Goal: Information Seeking & Learning: Learn about a topic

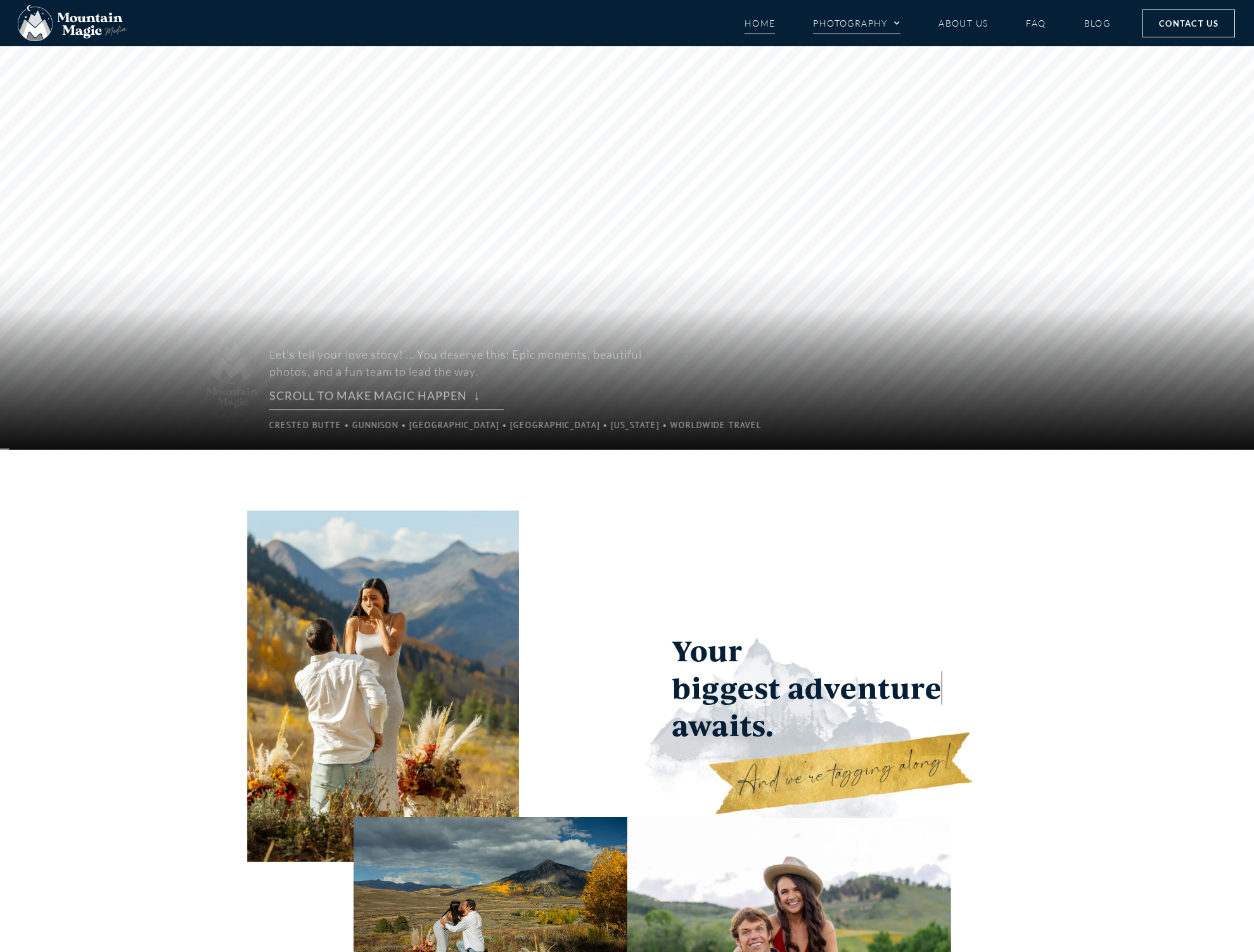
click at [883, 24] on link "Photography" at bounding box center [857, 23] width 88 height 22
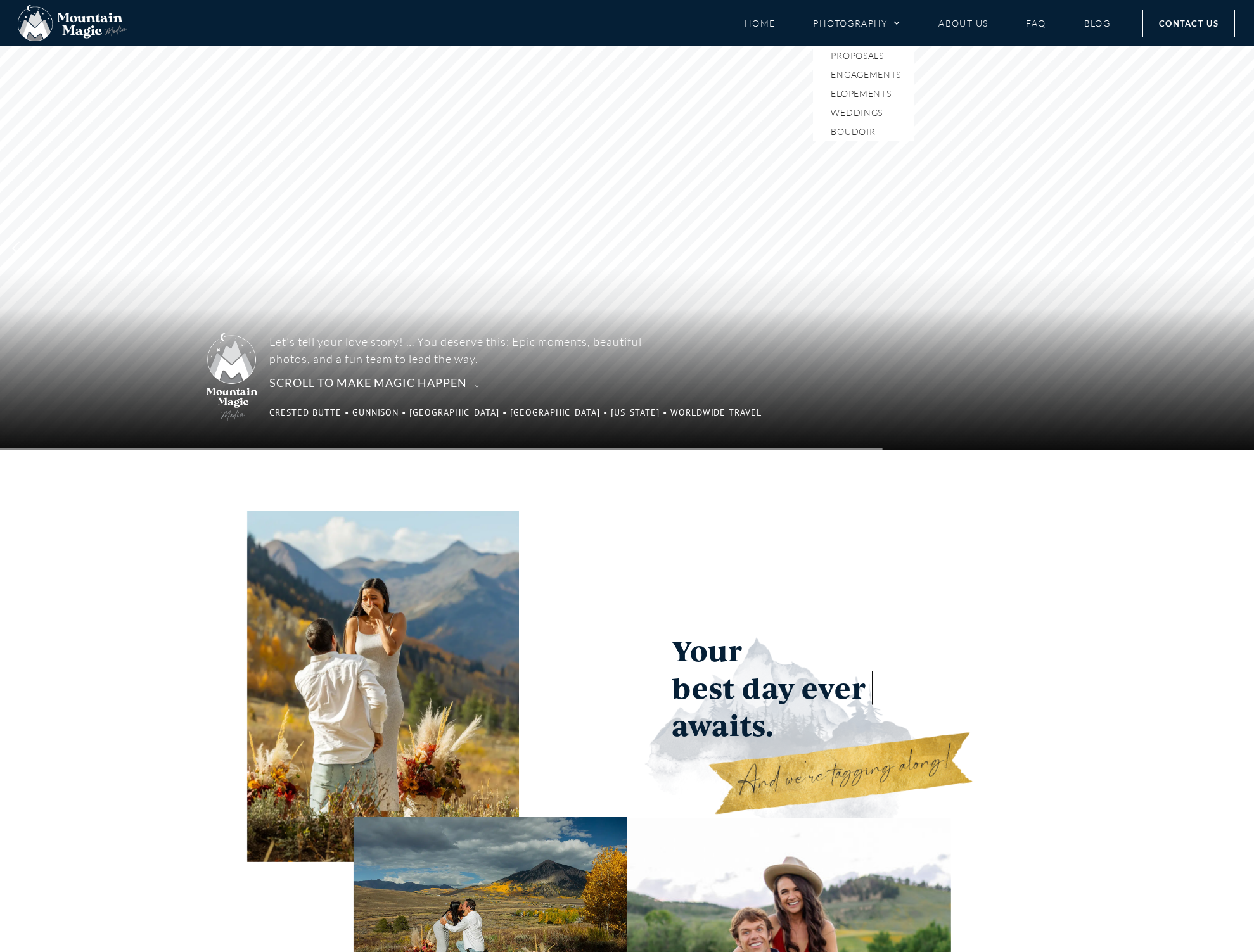
click at [876, 28] on link "Photography" at bounding box center [857, 23] width 88 height 22
click at [878, 28] on link "Photography" at bounding box center [857, 23] width 88 height 22
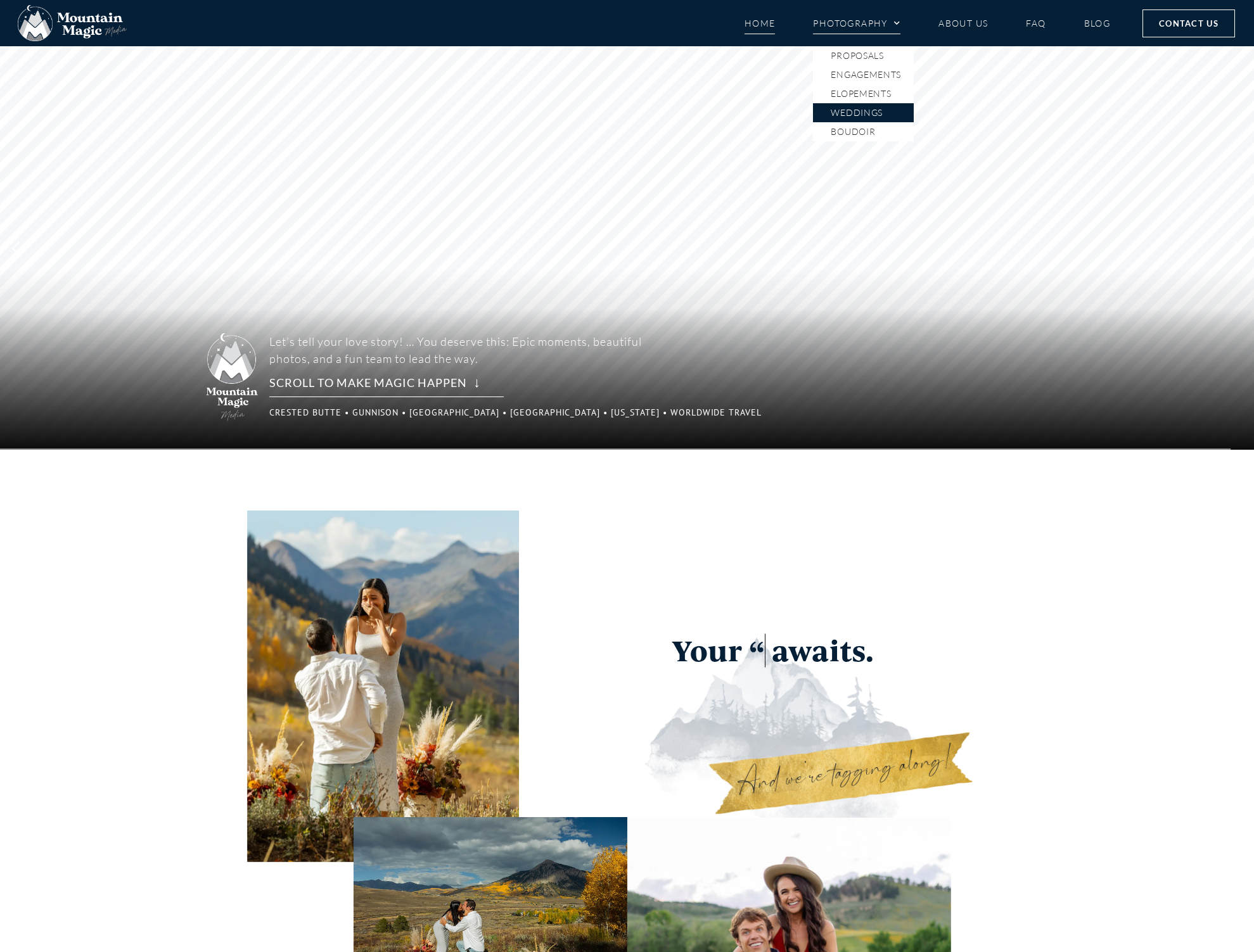
click at [879, 116] on link "Weddings" at bounding box center [863, 112] width 101 height 19
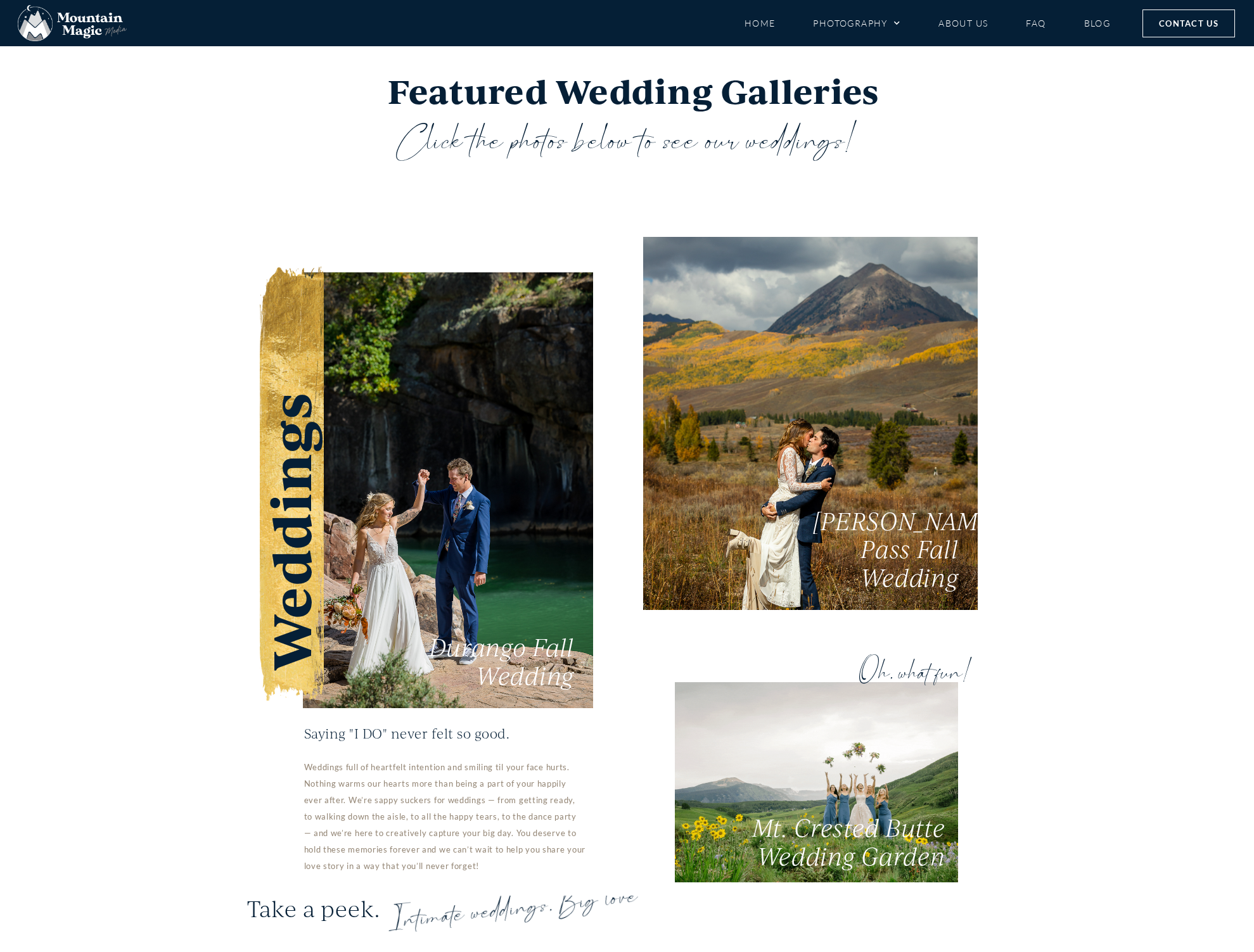
scroll to position [1941, 0]
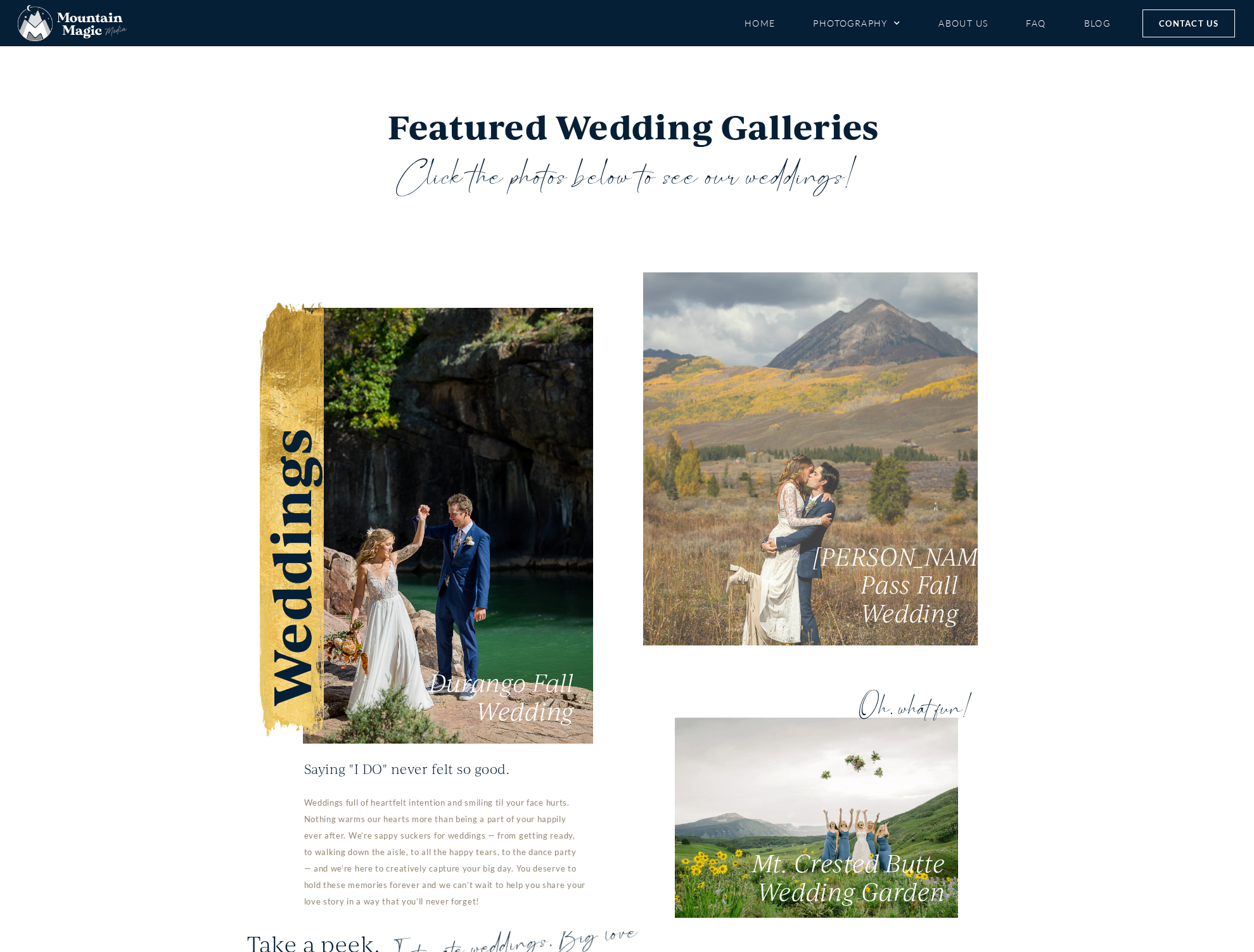
click at [755, 529] on link "Kebler Pass Fall Wedding" at bounding box center [810, 455] width 334 height 381
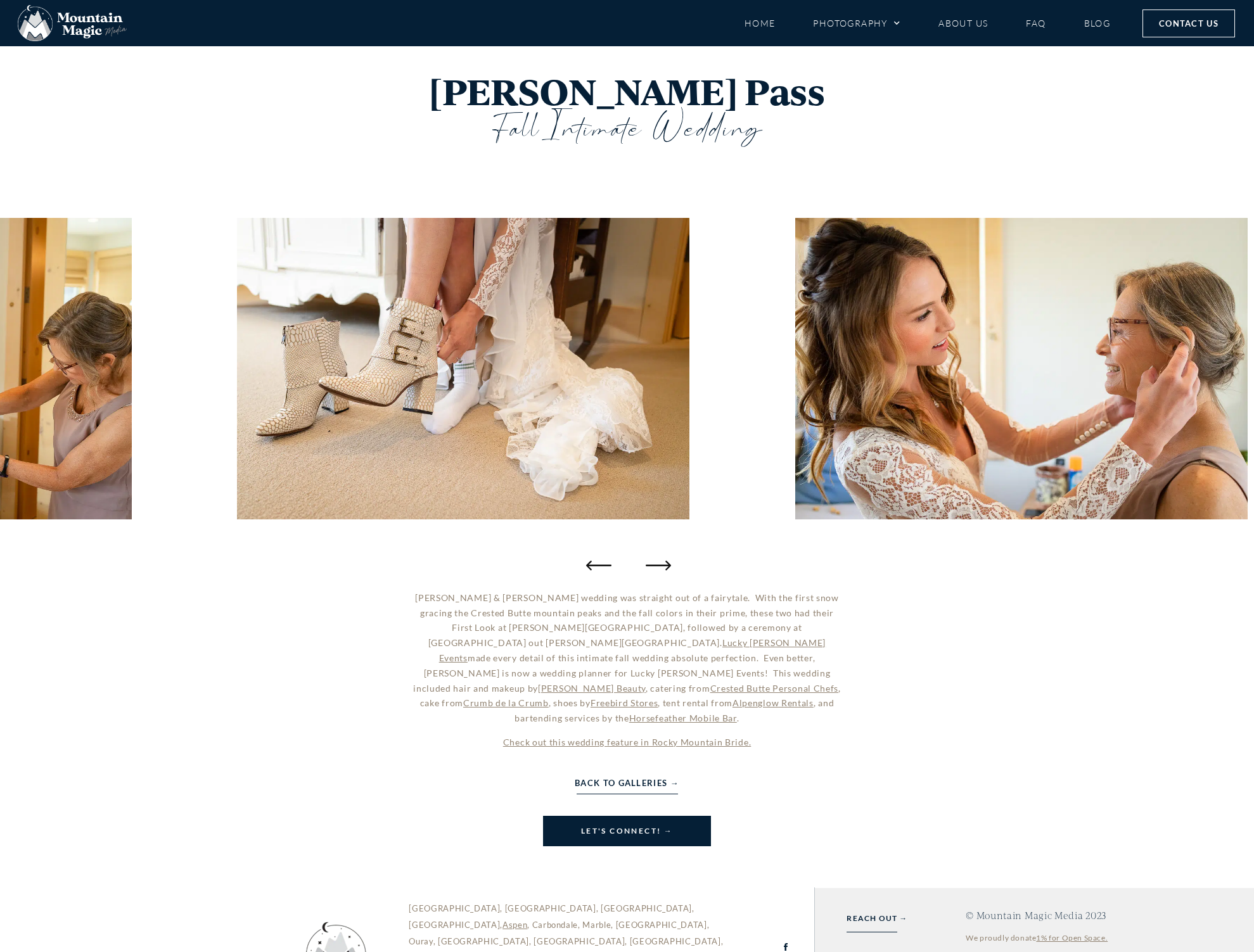
click at [658, 562] on icon "Next slide" at bounding box center [658, 565] width 25 height 25
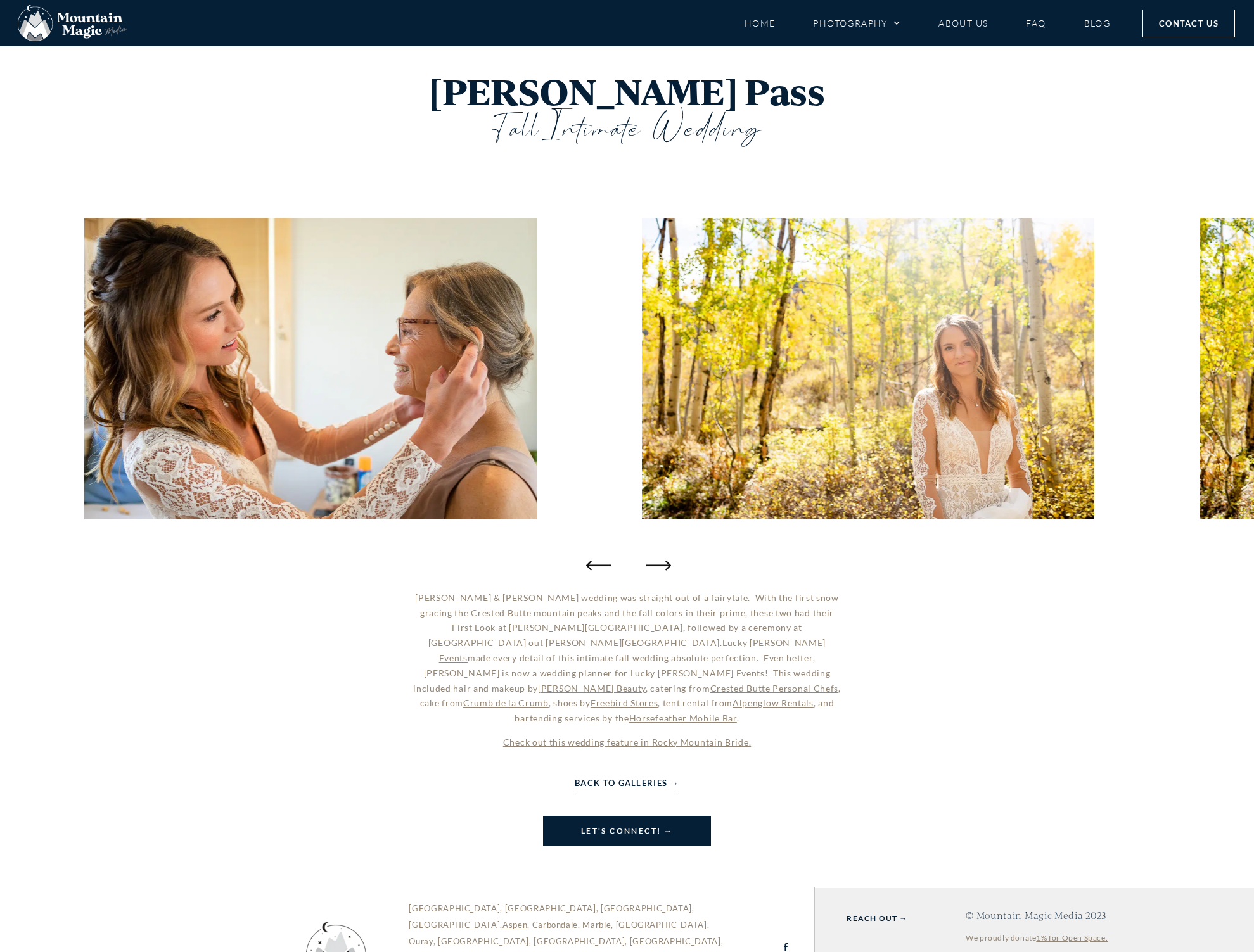
click at [658, 562] on icon "Next slide" at bounding box center [658, 565] width 25 height 25
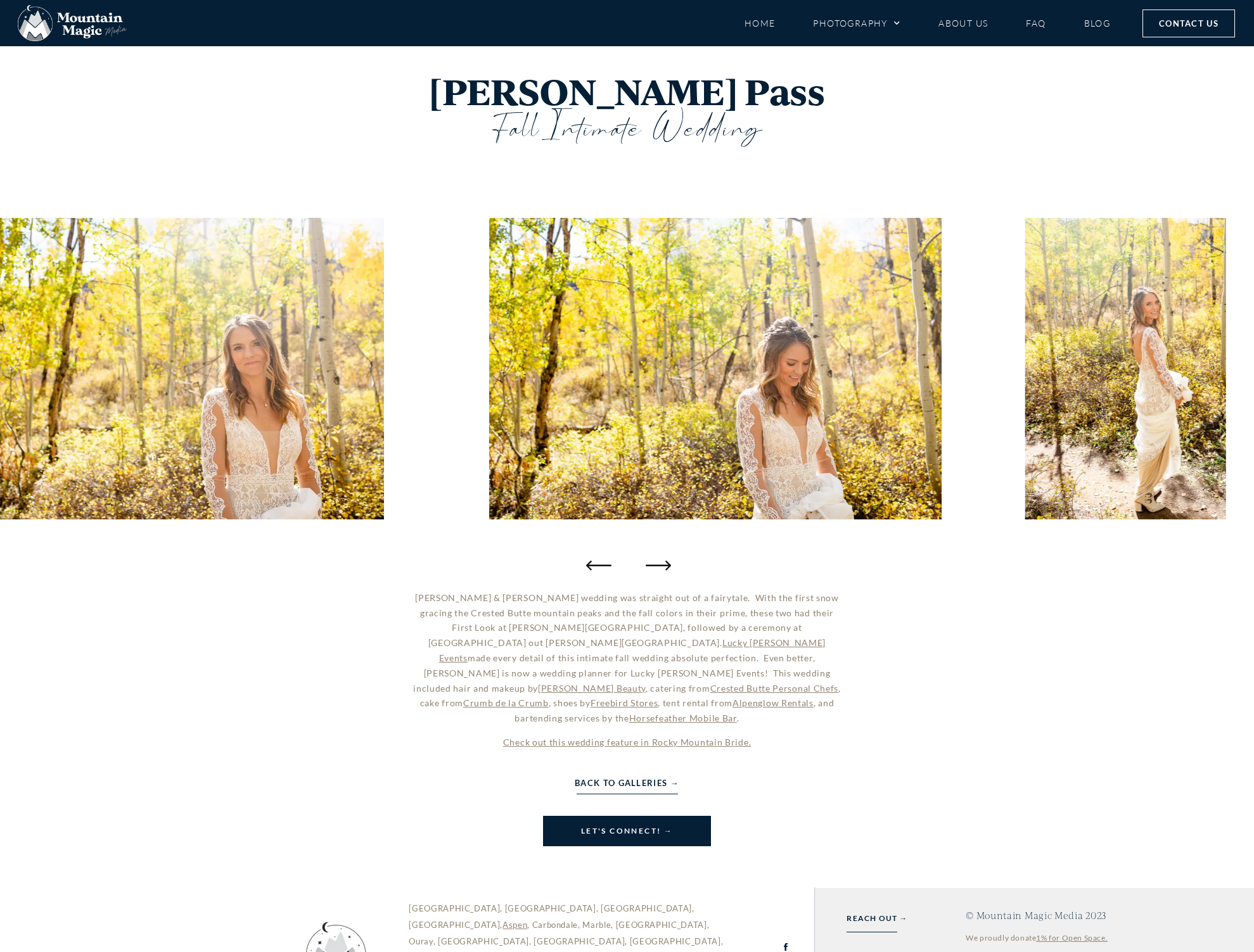
click at [658, 562] on icon "Next slide" at bounding box center [658, 565] width 25 height 25
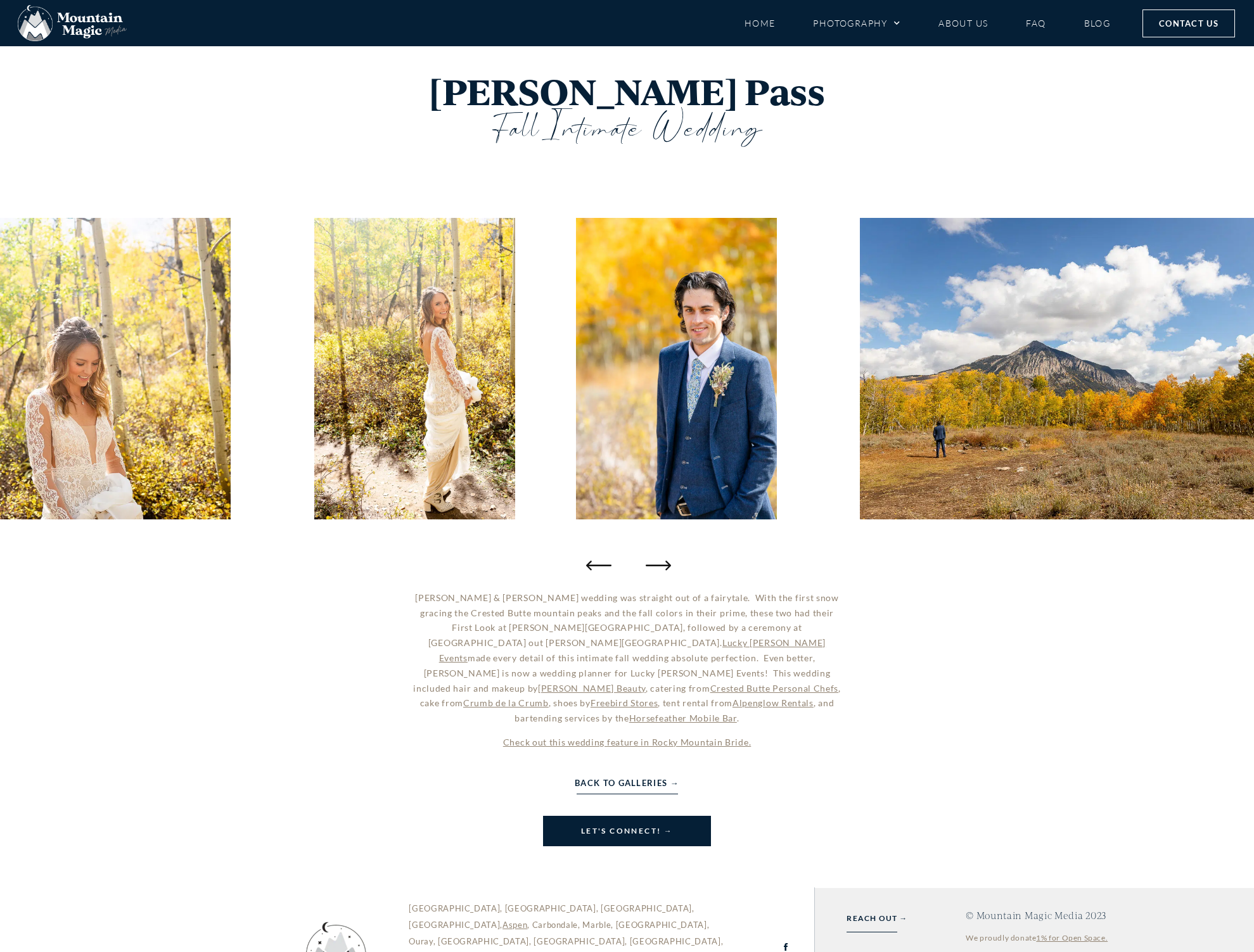
click at [658, 562] on icon "Next slide" at bounding box center [658, 565] width 25 height 25
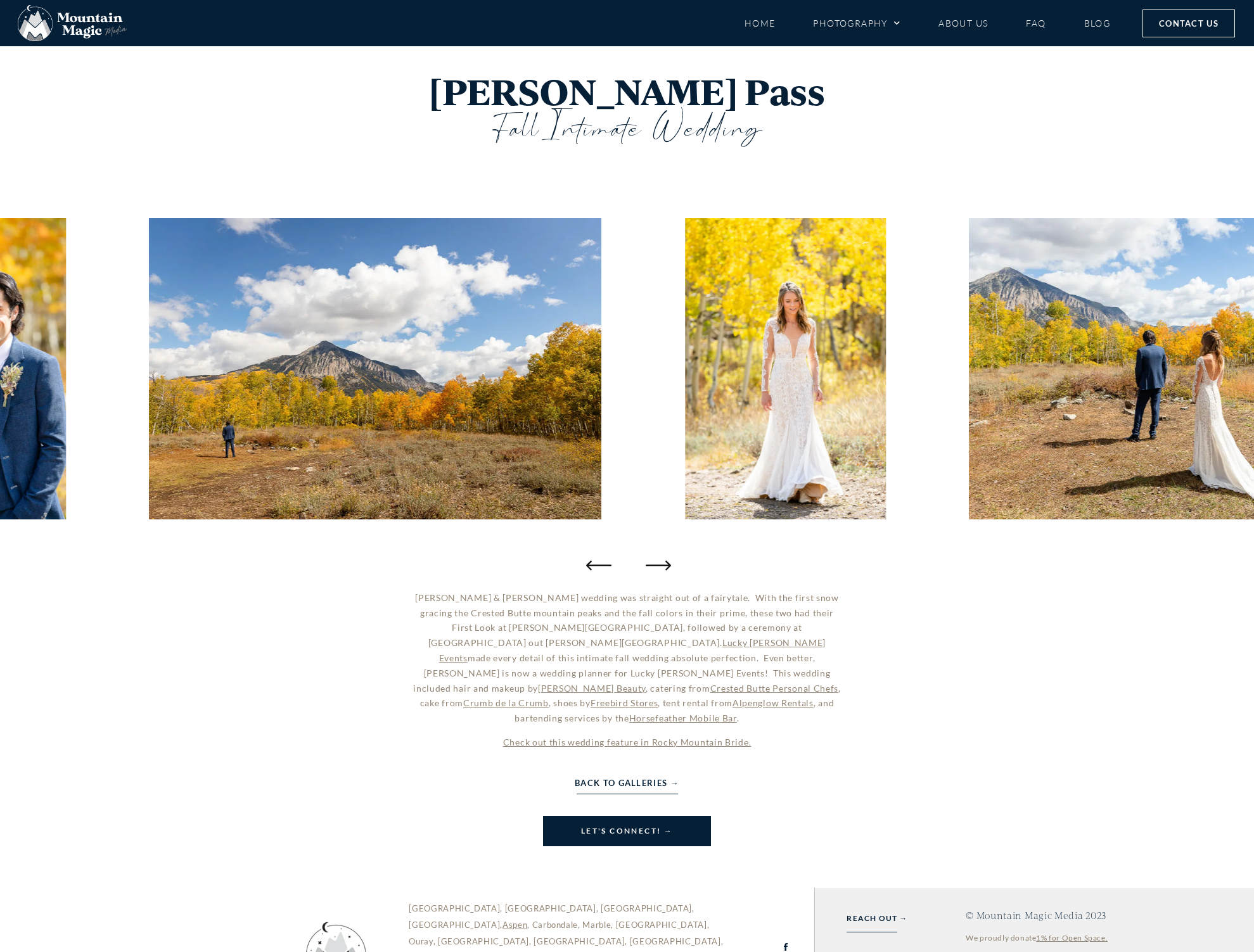
click at [658, 562] on icon "Next slide" at bounding box center [658, 565] width 25 height 25
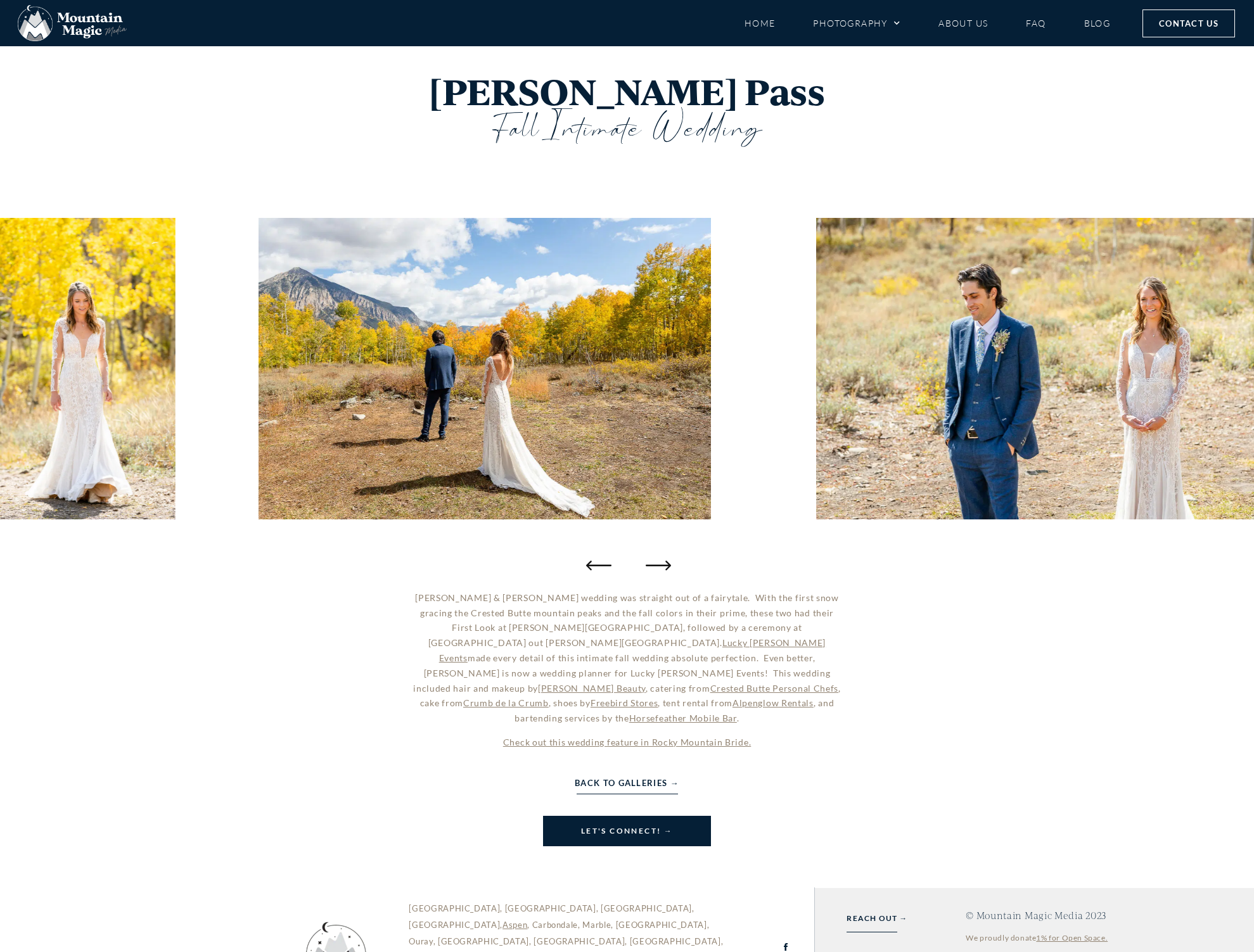
click at [658, 562] on icon "Next slide" at bounding box center [658, 565] width 25 height 25
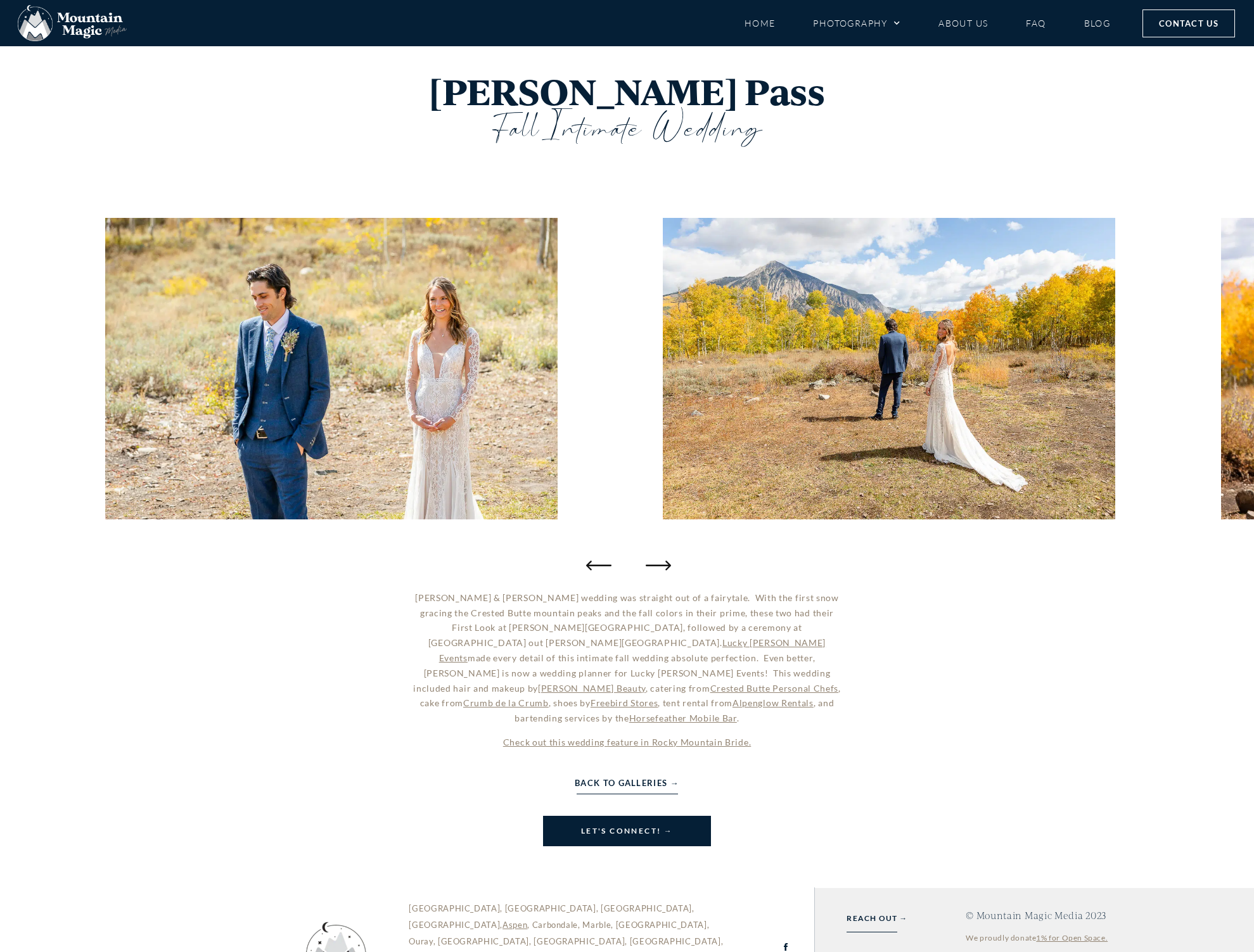
click at [658, 562] on icon "Next slide" at bounding box center [658, 565] width 25 height 25
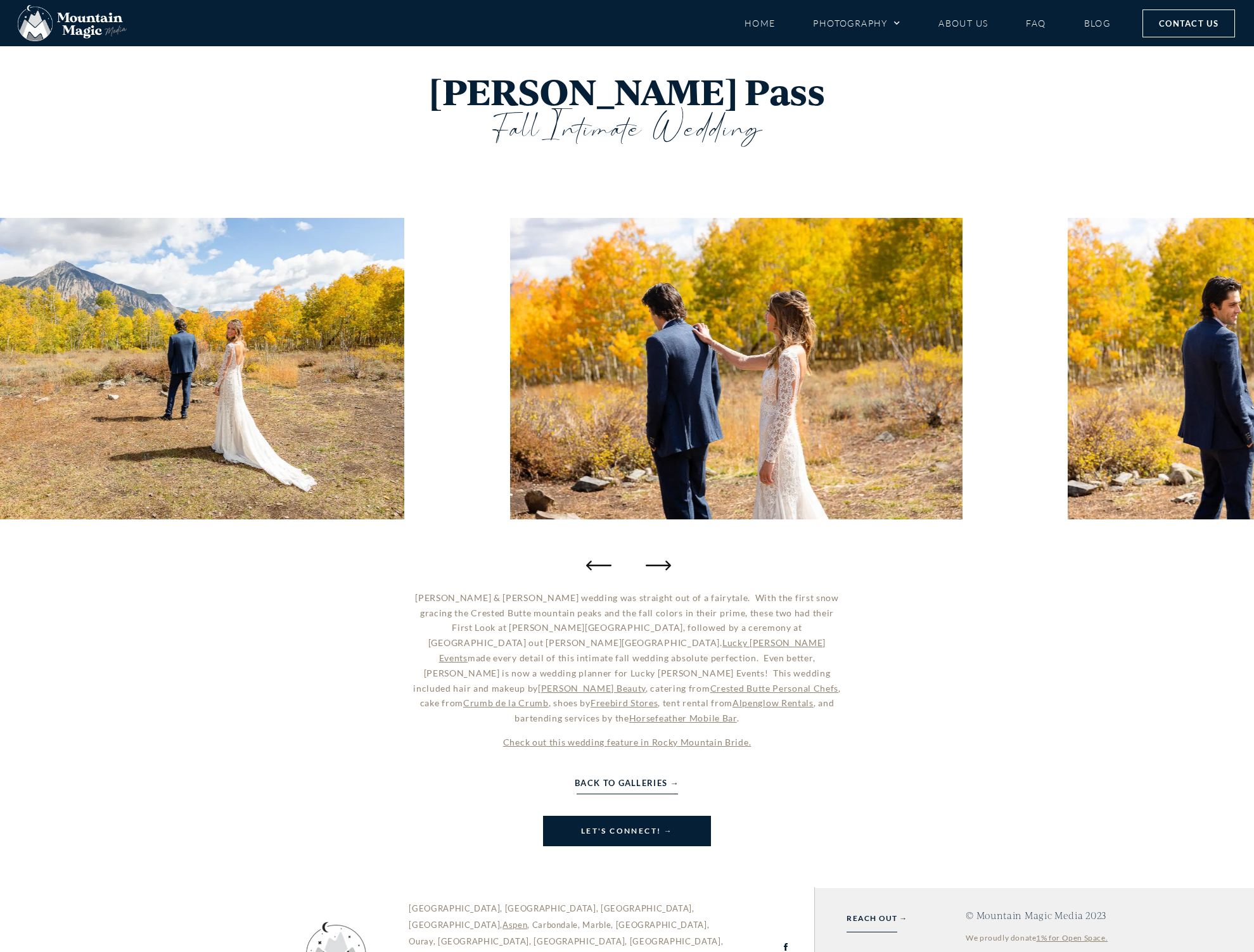
click at [658, 562] on icon "Next slide" at bounding box center [658, 565] width 25 height 25
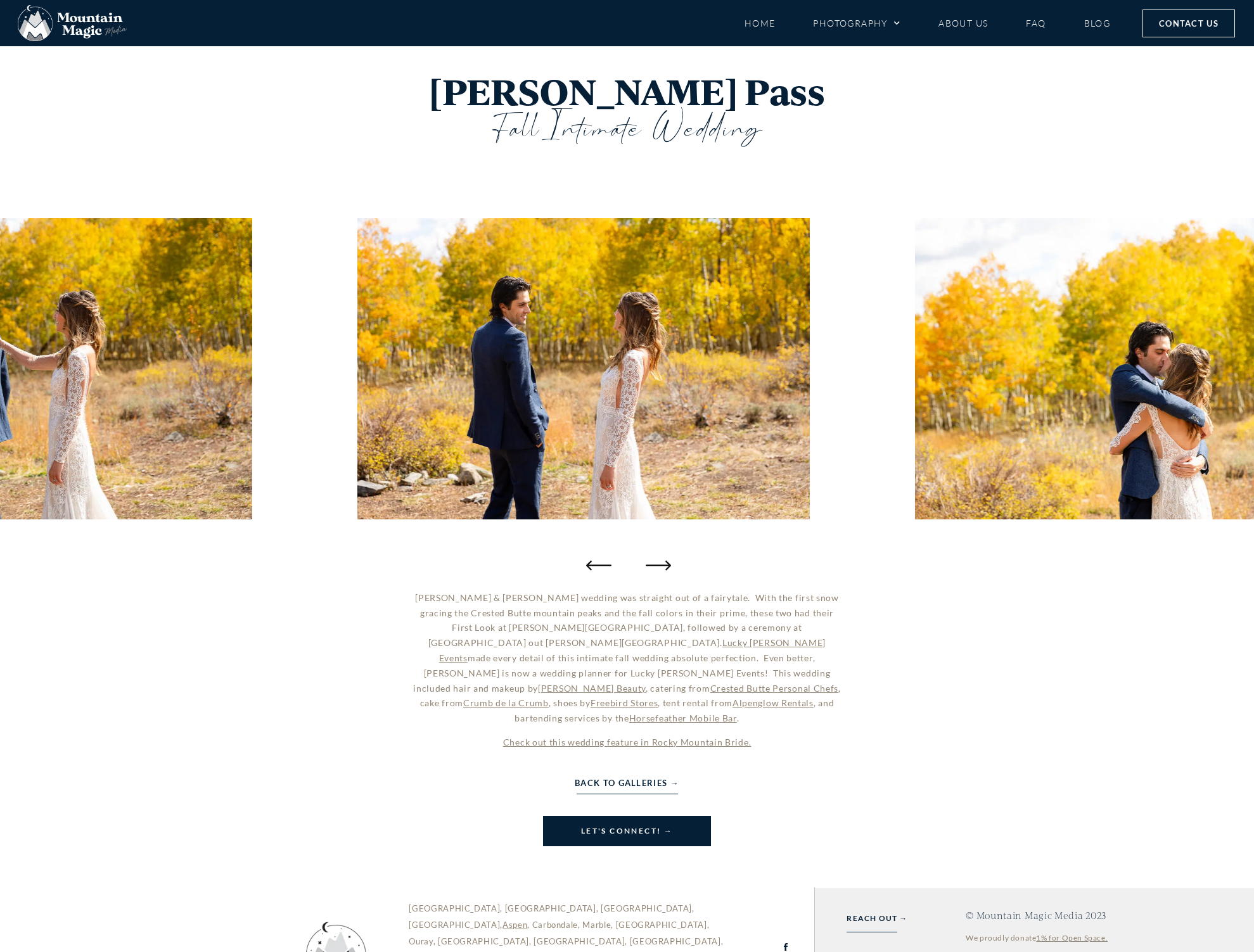
click at [658, 562] on icon "Next slide" at bounding box center [658, 565] width 25 height 25
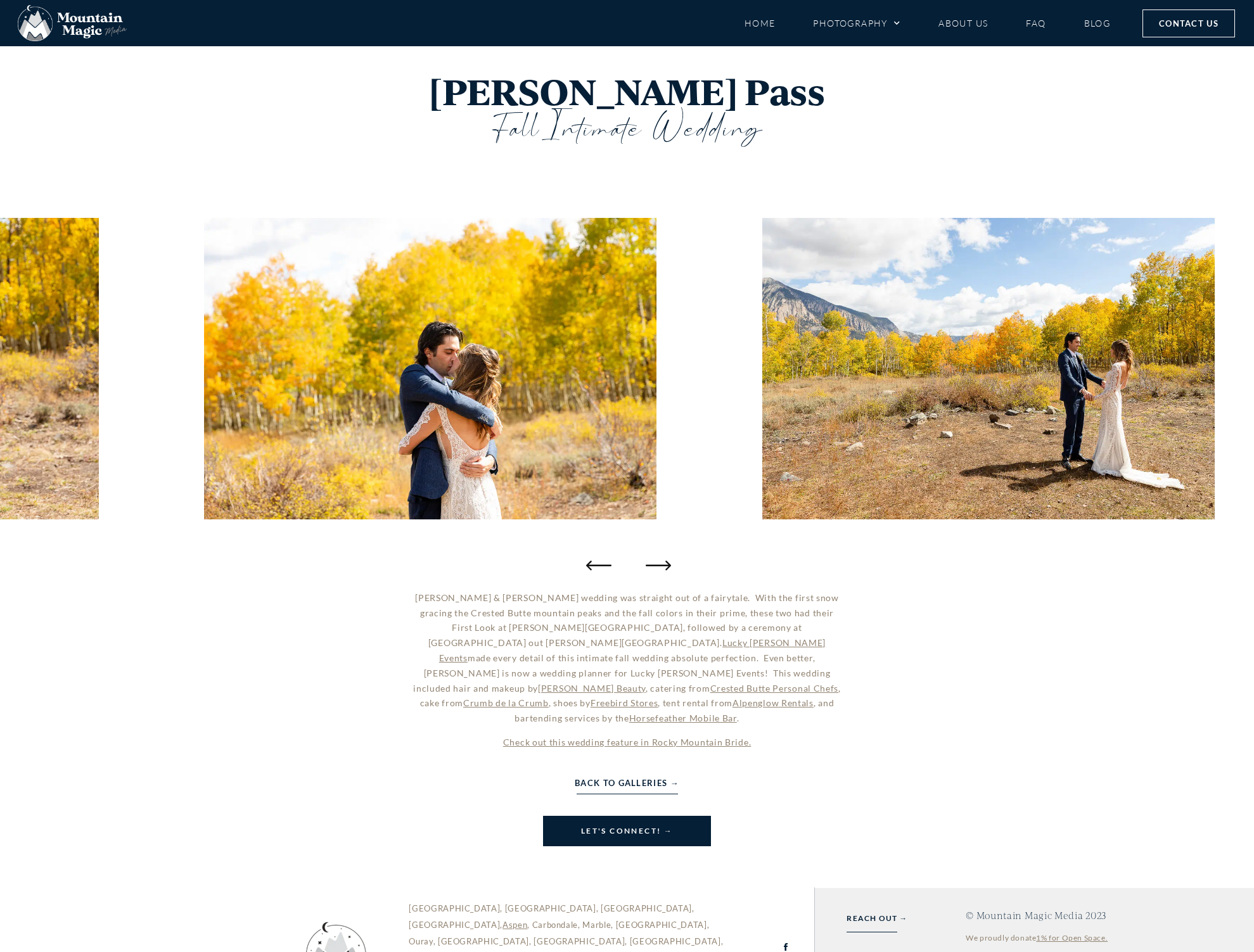
click at [658, 562] on icon "Next slide" at bounding box center [658, 565] width 25 height 25
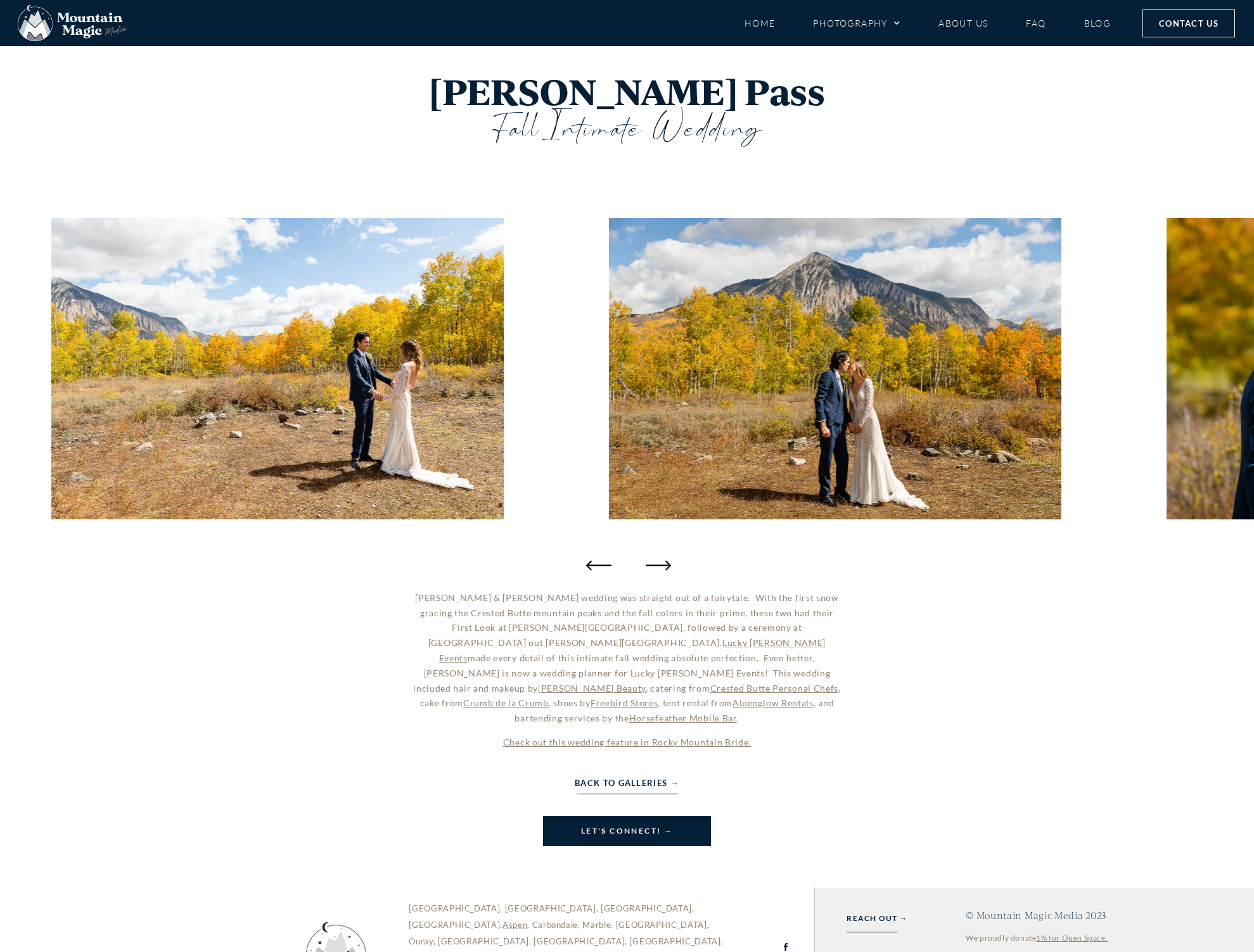
click at [658, 562] on icon "Next slide" at bounding box center [658, 565] width 25 height 25
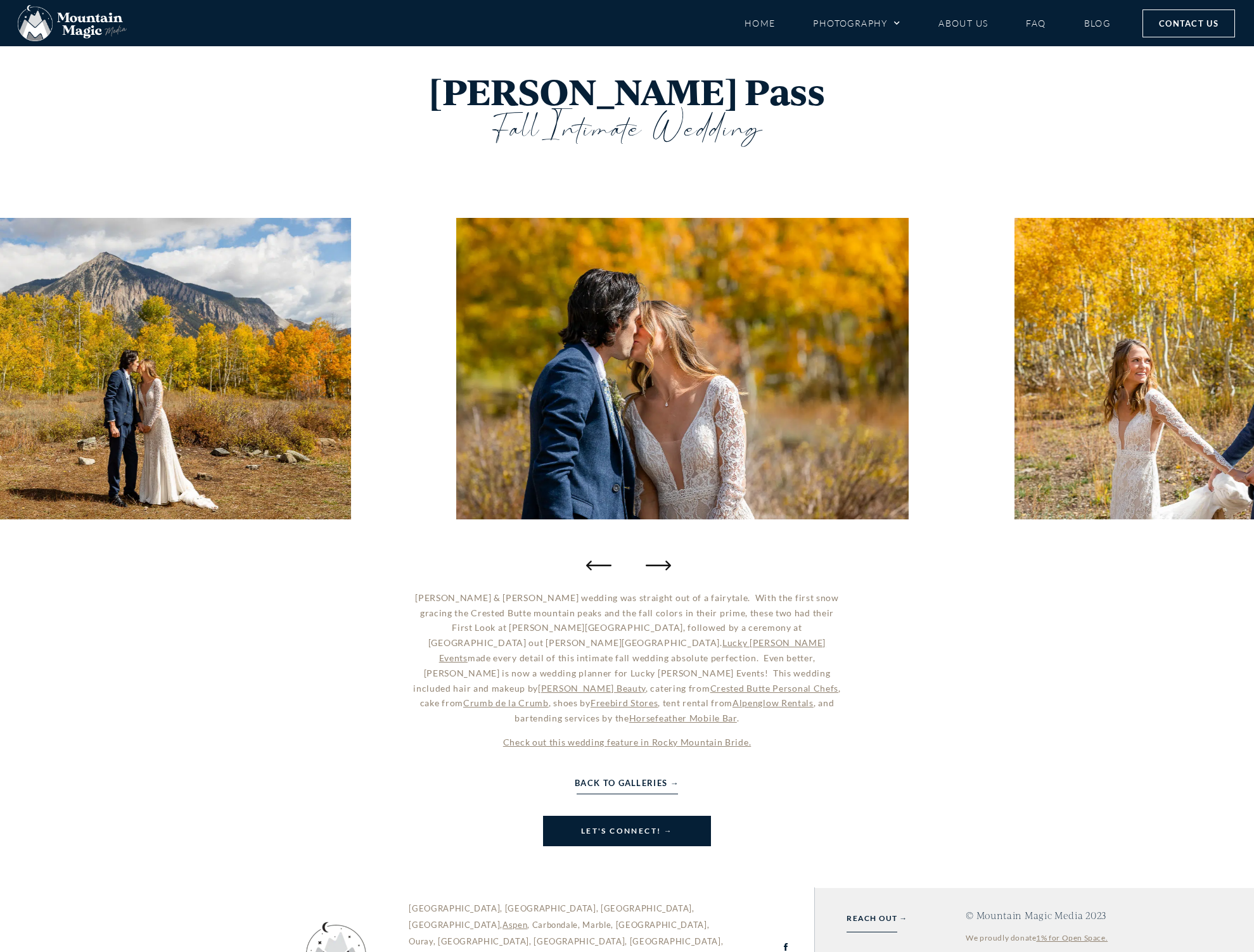
click at [658, 562] on icon "Next slide" at bounding box center [658, 565] width 25 height 25
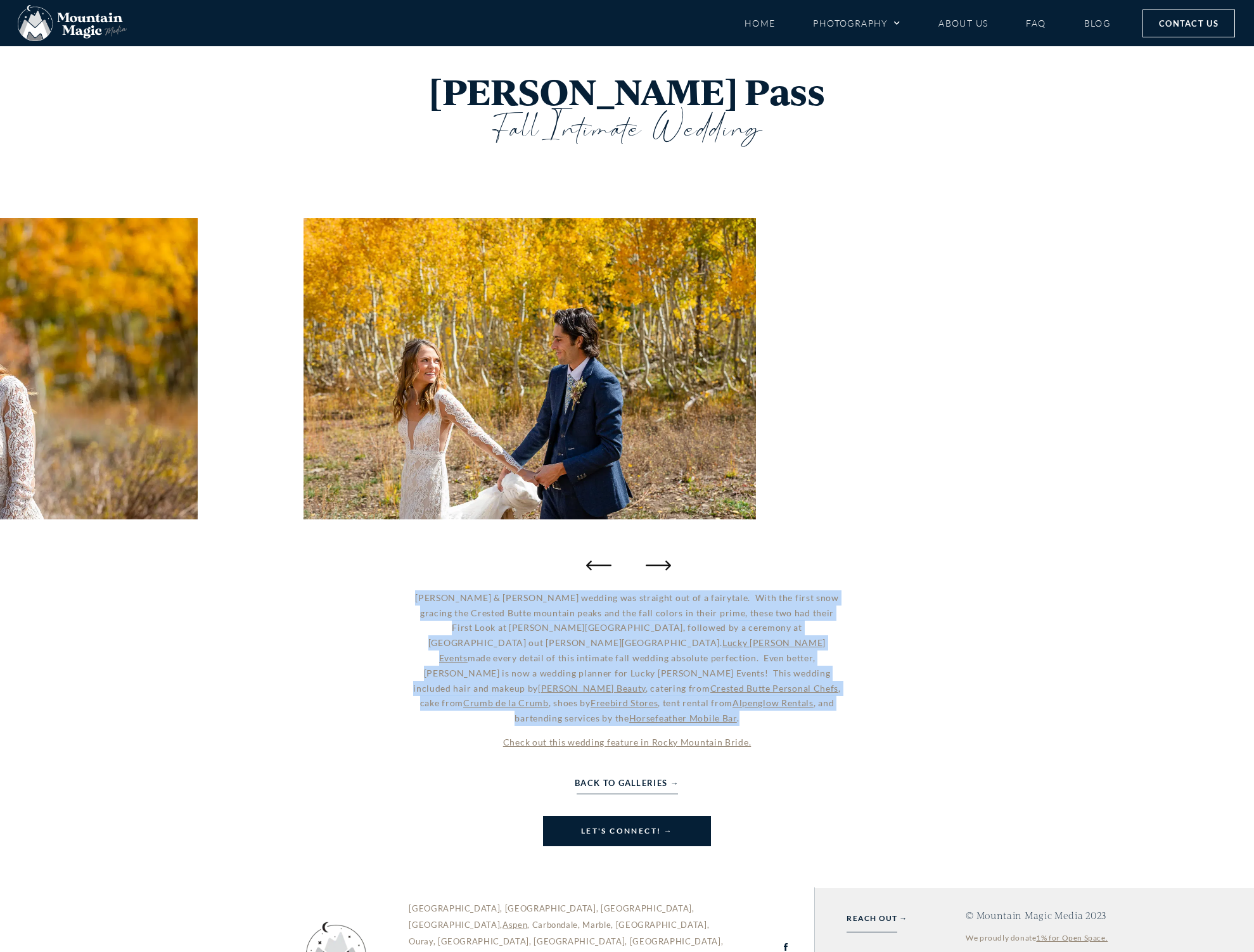
click at [658, 562] on icon "Next slide" at bounding box center [658, 565] width 25 height 25
